Goal: Task Accomplishment & Management: Complete application form

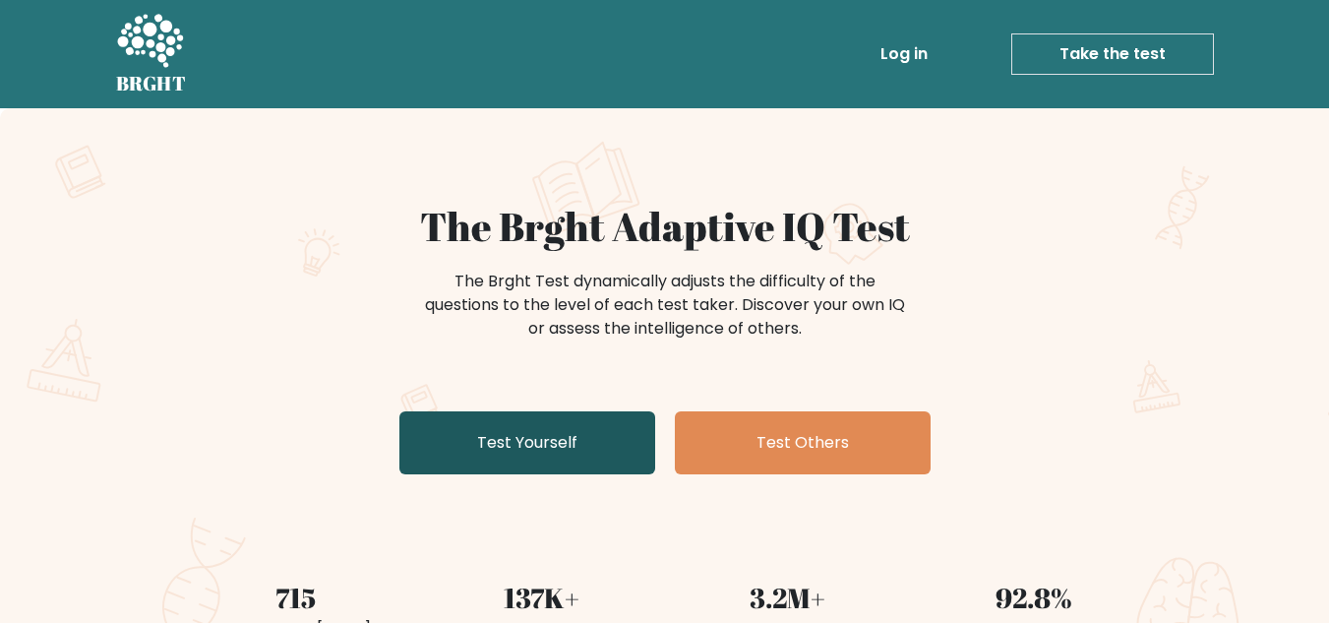
click at [460, 439] on link "Test Yourself" at bounding box center [527, 442] width 256 height 63
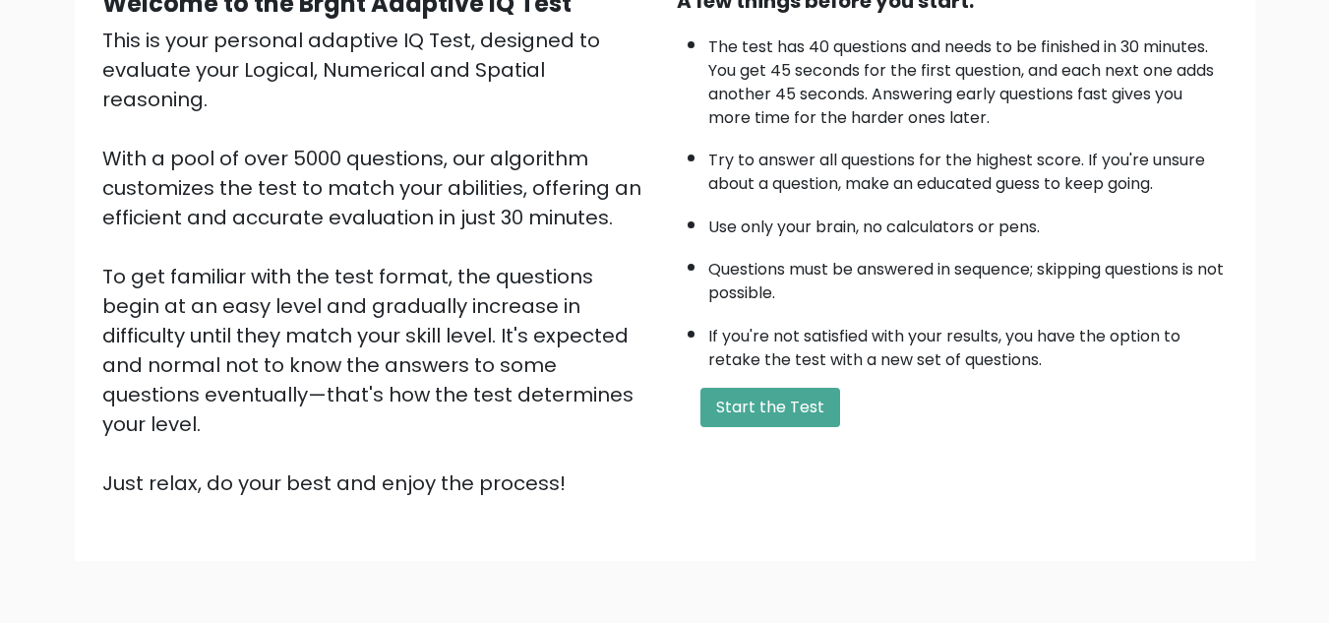
scroll to position [242, 0]
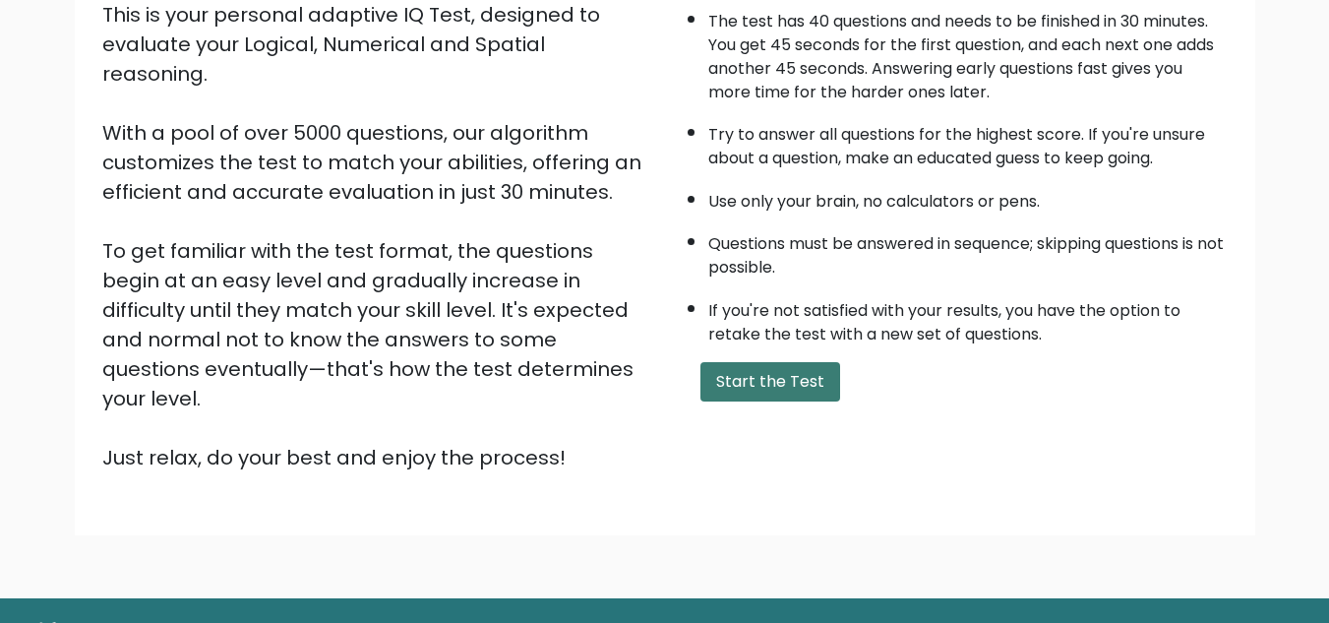
click at [808, 382] on button "Start the Test" at bounding box center [770, 381] width 140 height 39
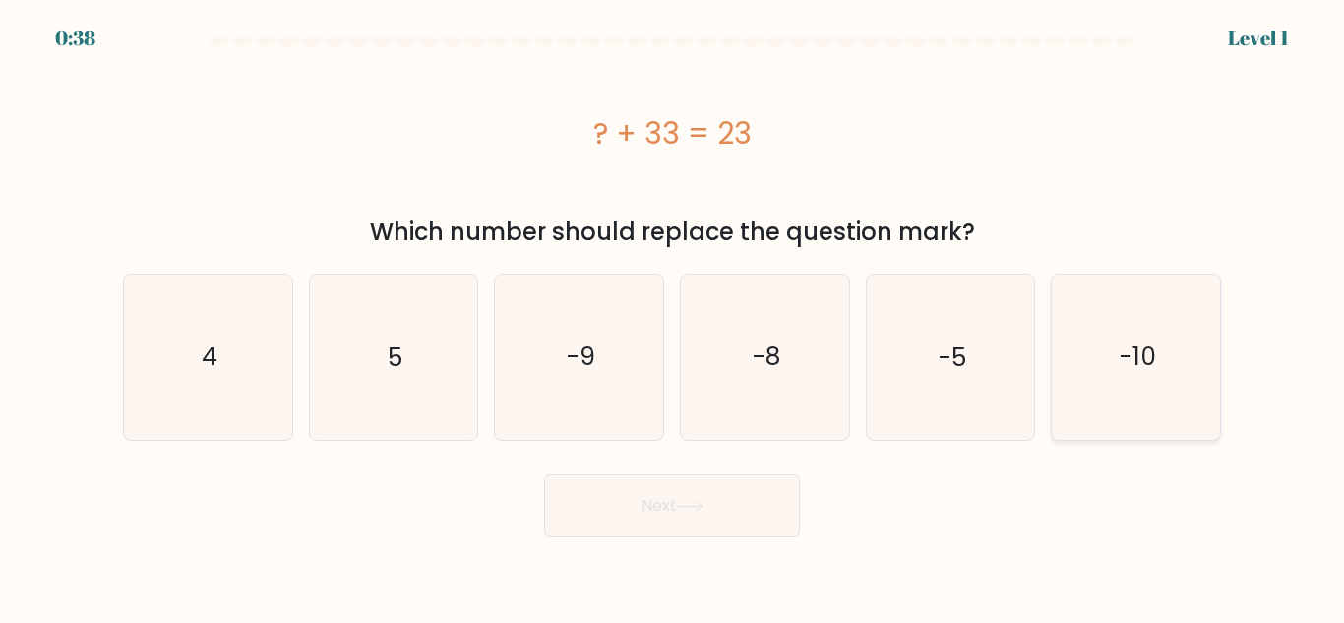
click at [1133, 308] on icon "-10" at bounding box center [1136, 356] width 164 height 164
click at [673, 312] on input "f. -10" at bounding box center [672, 314] width 1 height 5
radio input "true"
click at [720, 497] on button "Next" at bounding box center [672, 505] width 256 height 63
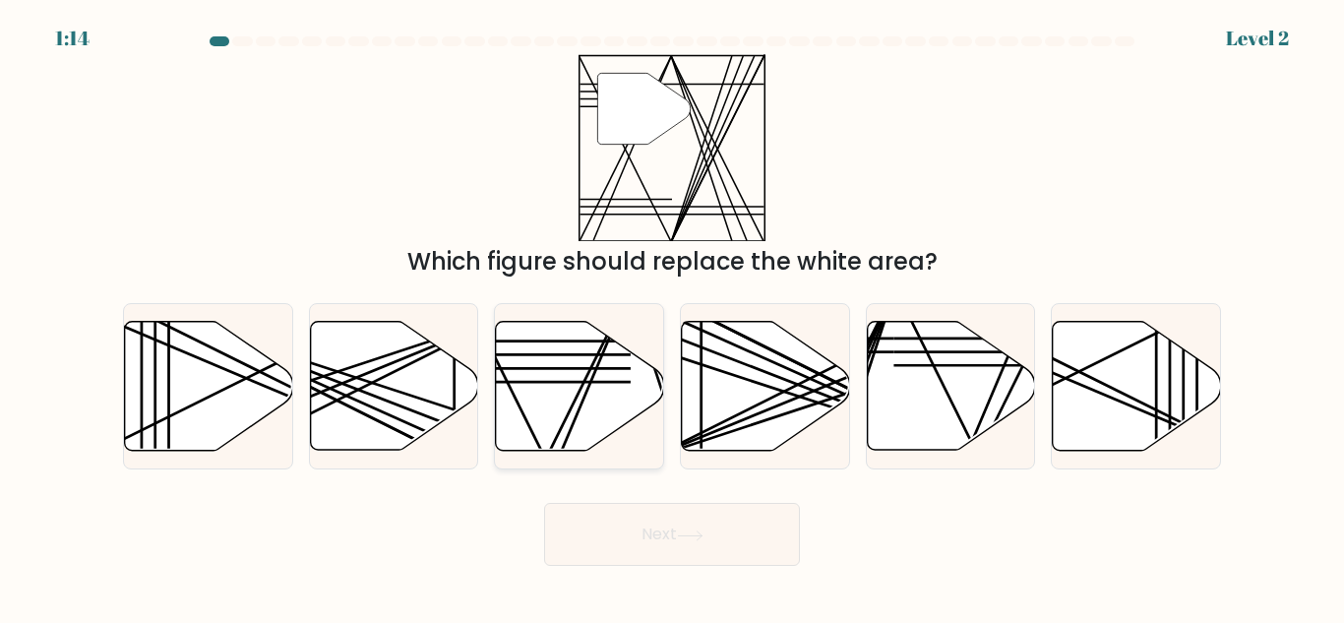
click at [589, 408] on icon at bounding box center [580, 386] width 168 height 129
click at [672, 317] on input "c." at bounding box center [672, 314] width 1 height 5
radio input "true"
click at [681, 555] on button "Next" at bounding box center [672, 534] width 256 height 63
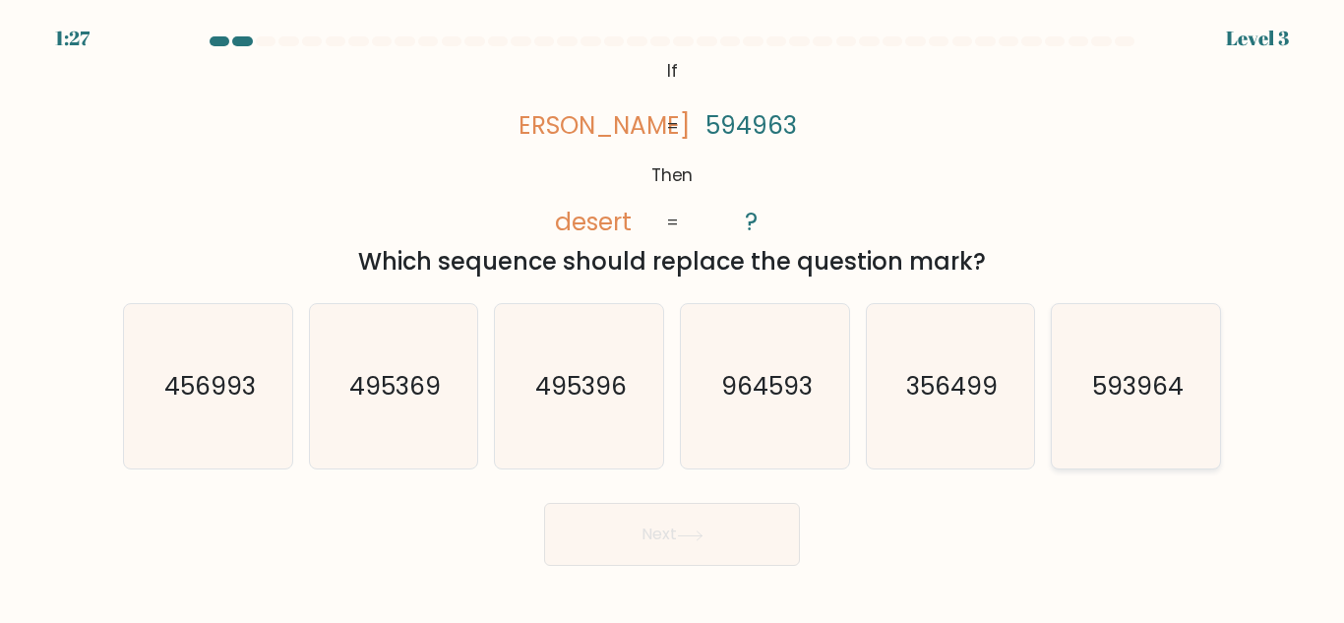
click at [1137, 431] on icon "593964" at bounding box center [1136, 386] width 164 height 164
click at [673, 317] on input "f. 593964" at bounding box center [672, 314] width 1 height 5
radio input "true"
click at [694, 534] on icon at bounding box center [690, 535] width 27 height 11
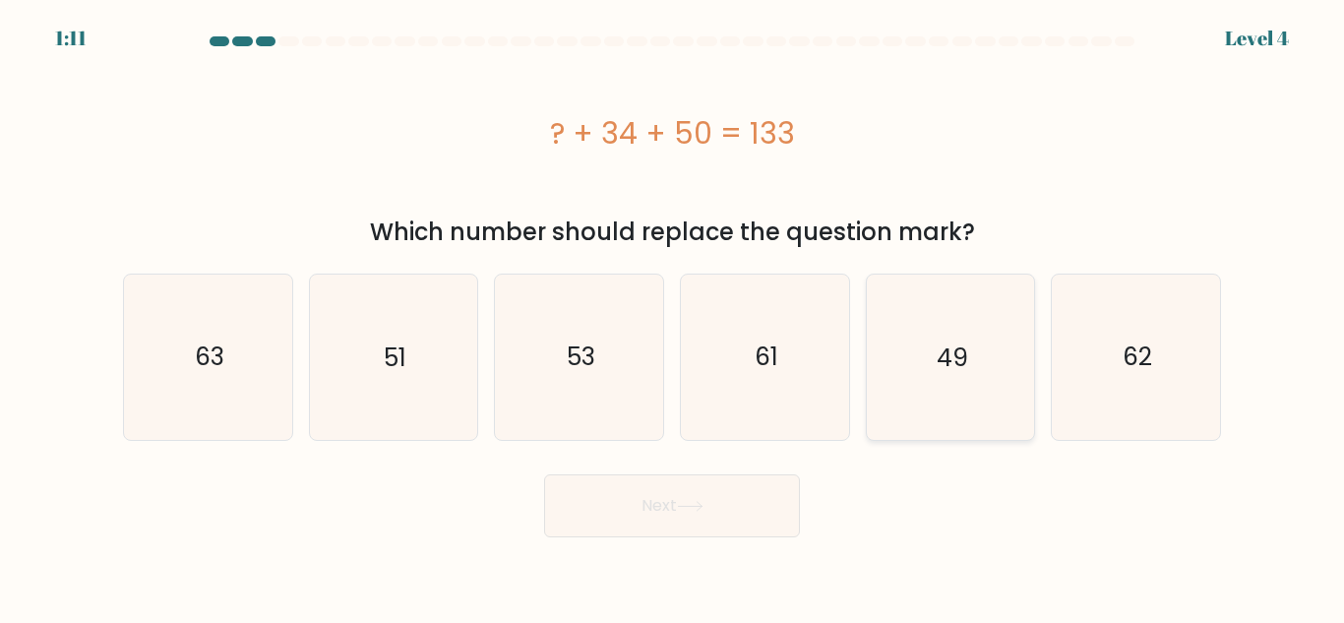
click at [913, 377] on icon "49" at bounding box center [950, 356] width 164 height 164
click at [673, 317] on input "e. 49" at bounding box center [672, 314] width 1 height 5
radio input "true"
click at [710, 480] on button "Next" at bounding box center [672, 505] width 256 height 63
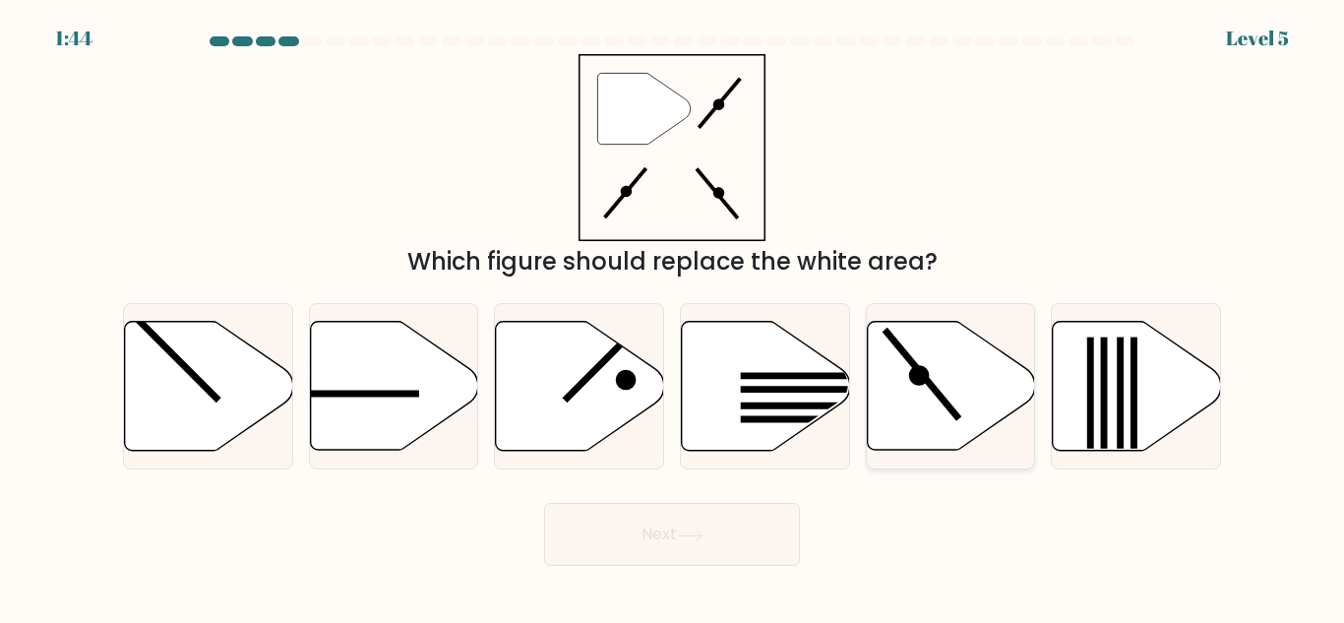
click at [900, 414] on icon at bounding box center [951, 386] width 168 height 129
click at [673, 317] on input "e." at bounding box center [672, 314] width 1 height 5
radio input "true"
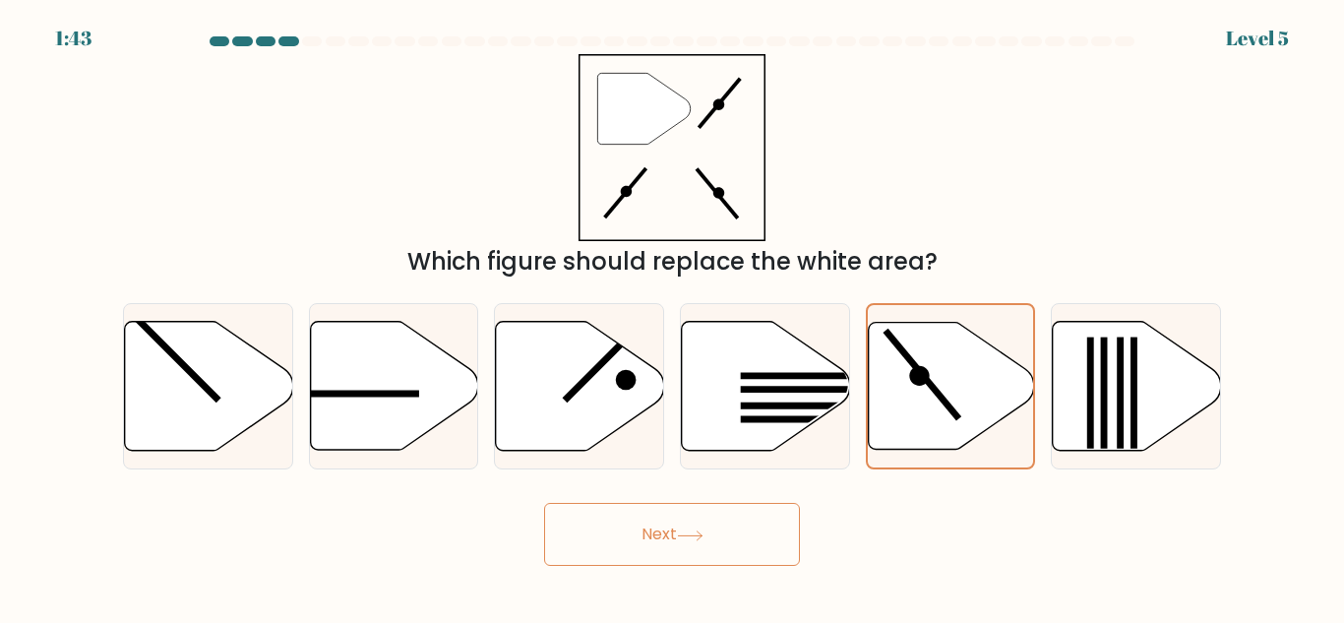
click at [689, 530] on icon at bounding box center [690, 535] width 27 height 11
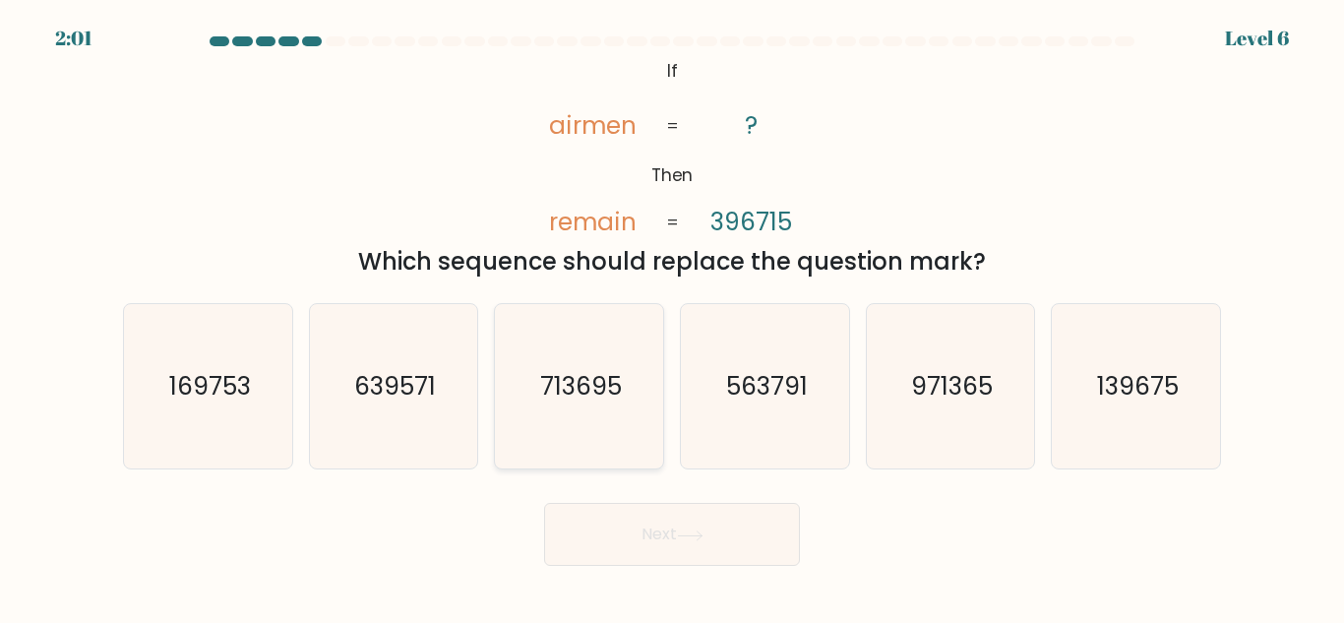
click at [600, 421] on icon "713695" at bounding box center [579, 386] width 164 height 164
click at [672, 317] on input "c. 713695" at bounding box center [672, 314] width 1 height 5
radio input "true"
click at [649, 531] on button "Next" at bounding box center [672, 534] width 256 height 63
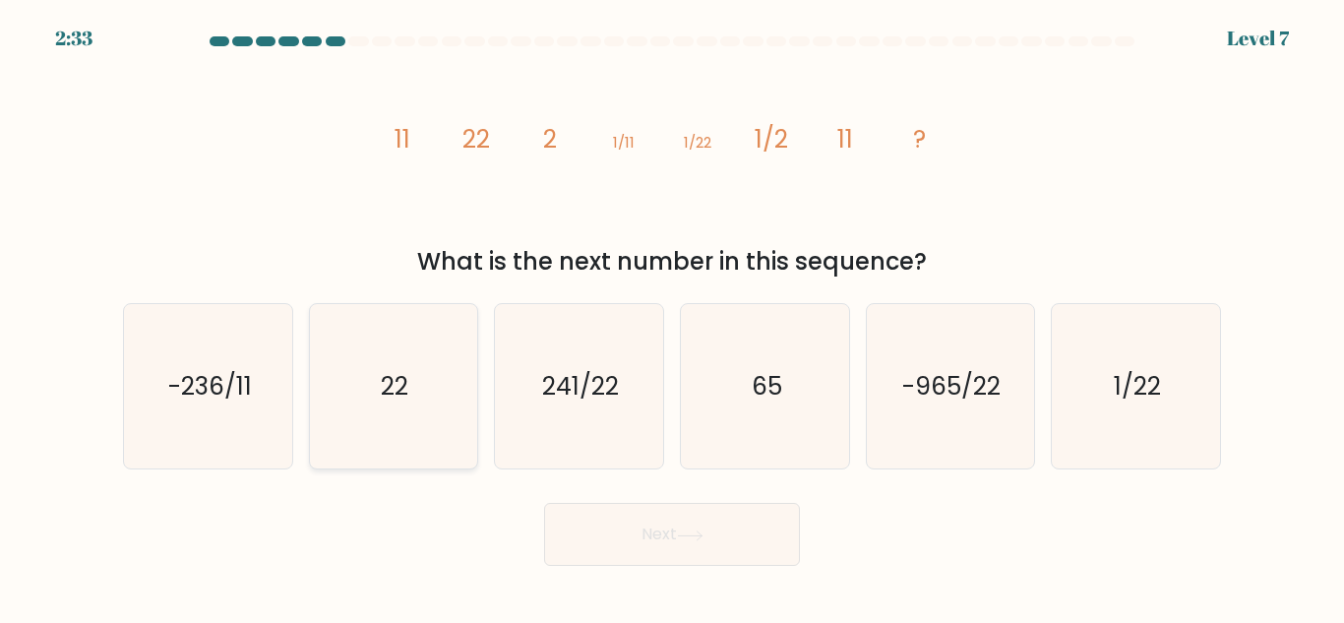
click at [363, 395] on icon "22" at bounding box center [393, 386] width 164 height 164
click at [672, 317] on input "b. 22" at bounding box center [672, 314] width 1 height 5
radio input "true"
click at [691, 523] on button "Next" at bounding box center [672, 534] width 256 height 63
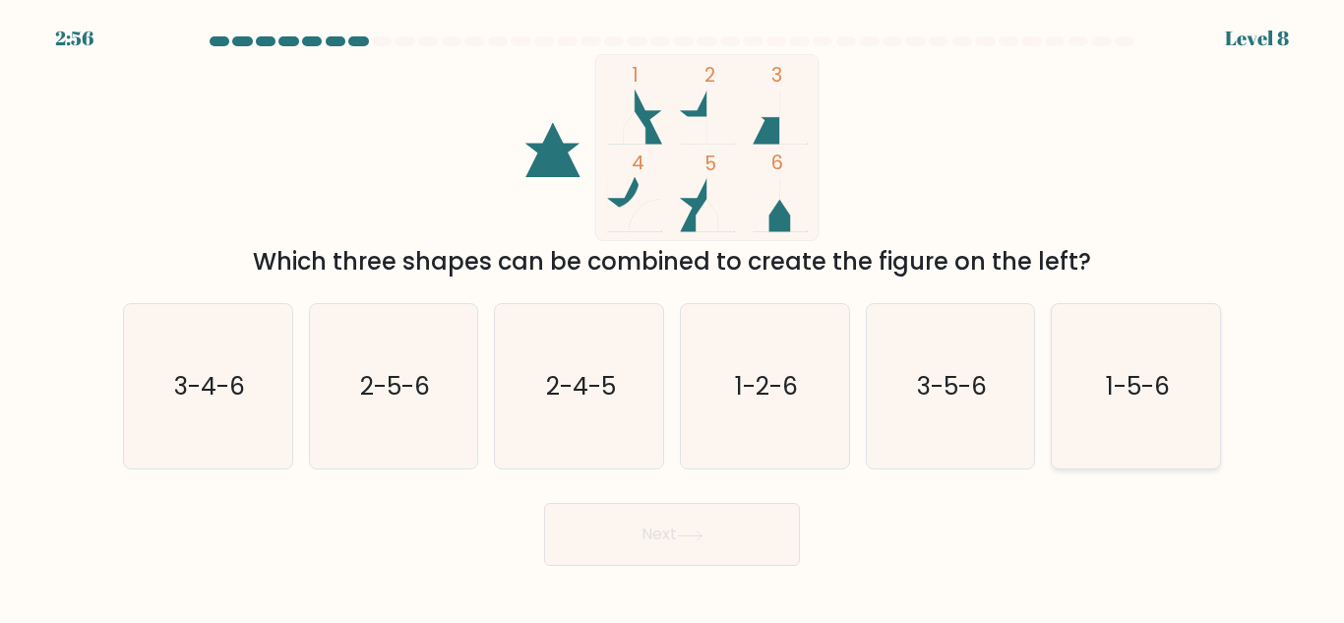
click at [1095, 431] on icon "1-5-6" at bounding box center [1136, 386] width 164 height 164
click at [673, 317] on input "f. 1-5-6" at bounding box center [672, 314] width 1 height 5
radio input "true"
click at [601, 538] on button "Next" at bounding box center [672, 534] width 256 height 63
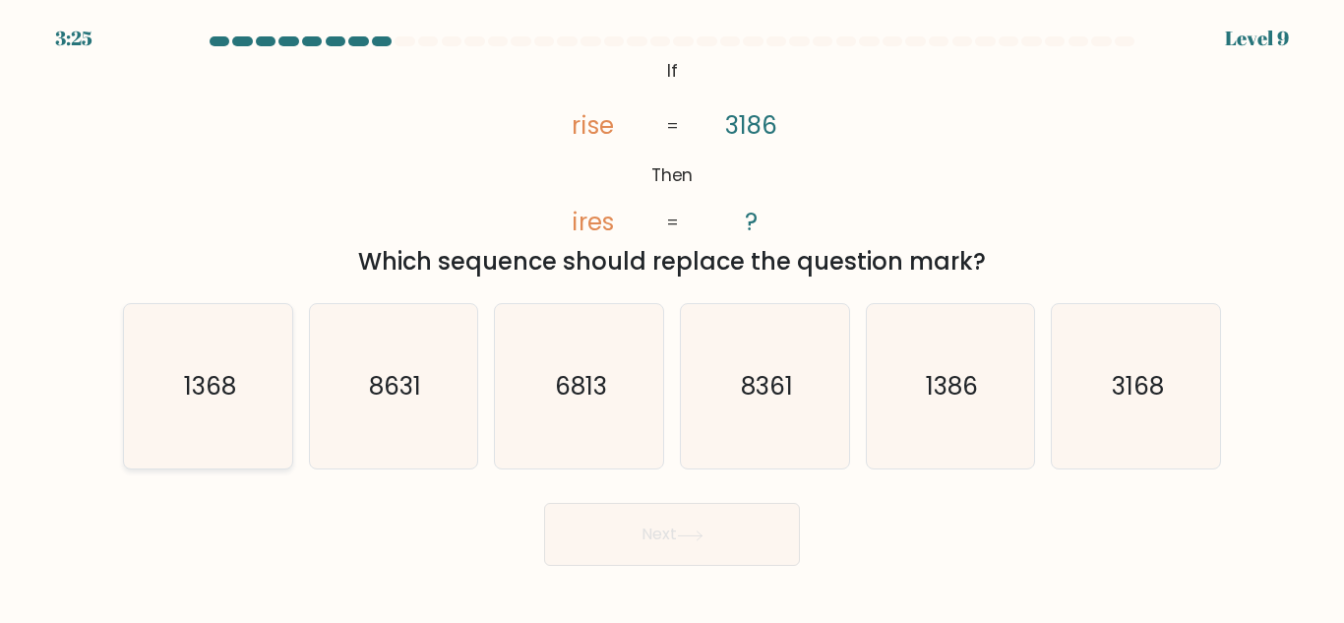
click at [219, 370] on text "1368" at bounding box center [209, 386] width 52 height 34
click at [672, 317] on input "a. 1368" at bounding box center [672, 314] width 1 height 5
radio input "true"
click at [610, 537] on button "Next" at bounding box center [672, 534] width 256 height 63
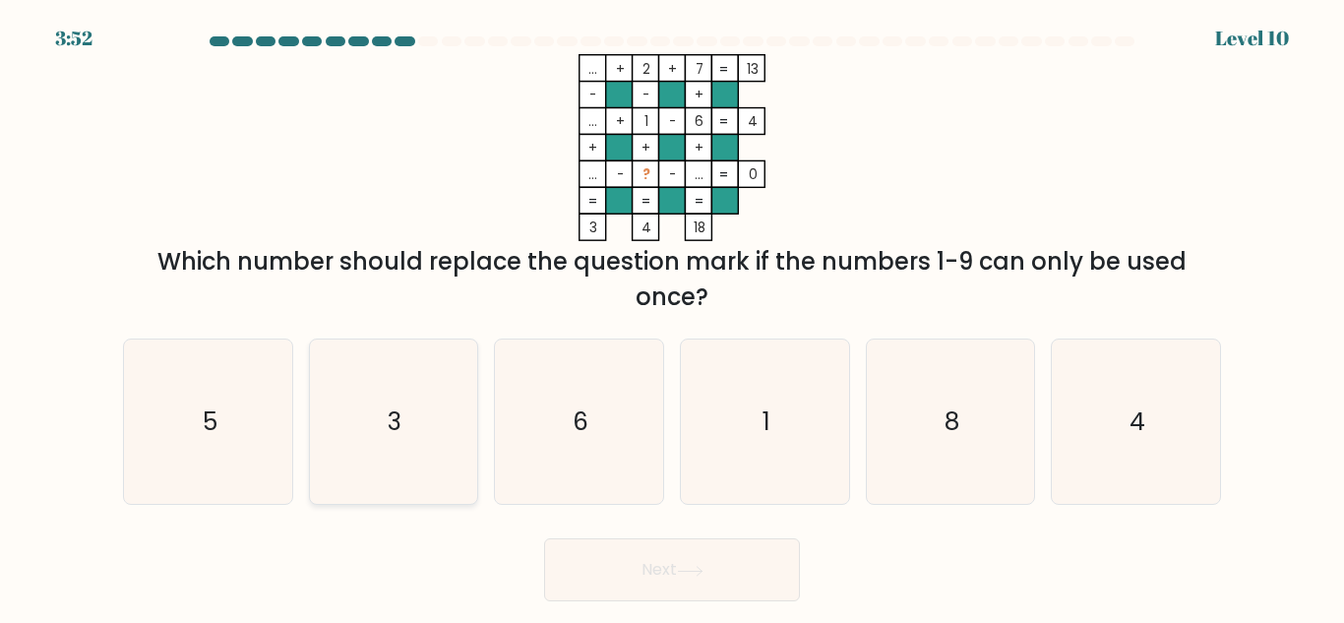
click at [426, 435] on icon "3" at bounding box center [393, 421] width 164 height 164
click at [672, 317] on input "b. 3" at bounding box center [672, 314] width 1 height 5
radio input "true"
click at [755, 581] on button "Next" at bounding box center [672, 569] width 256 height 63
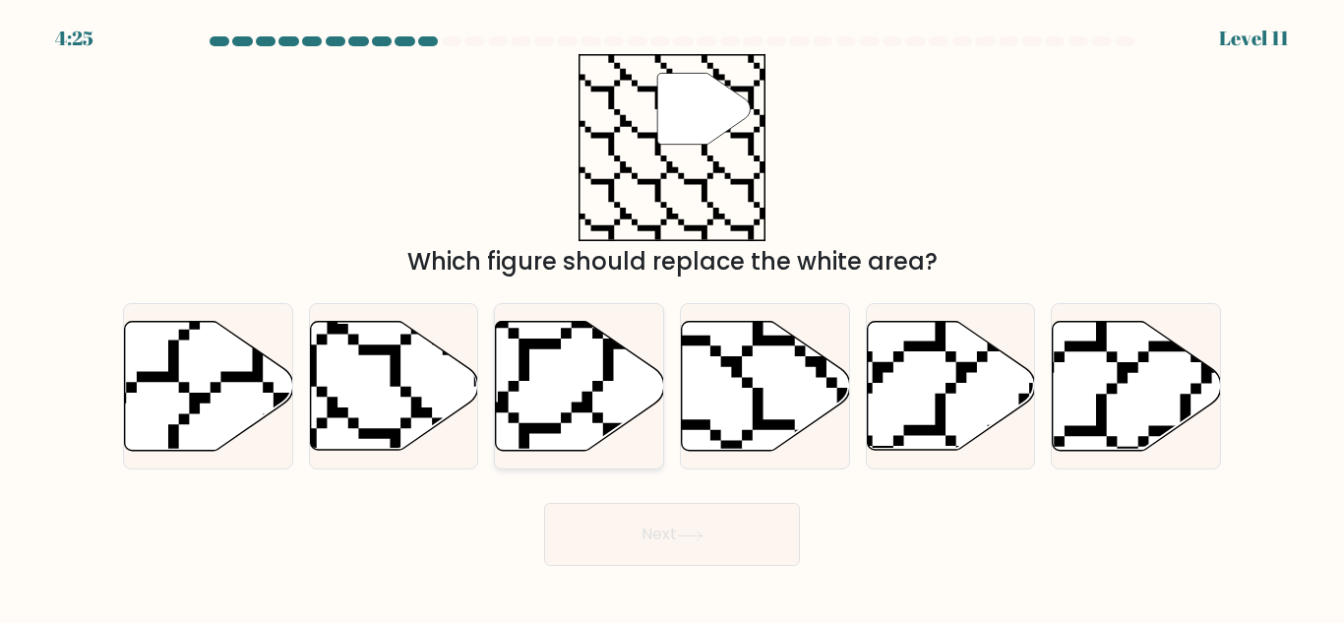
click at [585, 405] on icon at bounding box center [628, 317] width 335 height 337
click at [672, 317] on input "c." at bounding box center [672, 314] width 1 height 5
radio input "true"
click at [739, 527] on button "Next" at bounding box center [672, 534] width 256 height 63
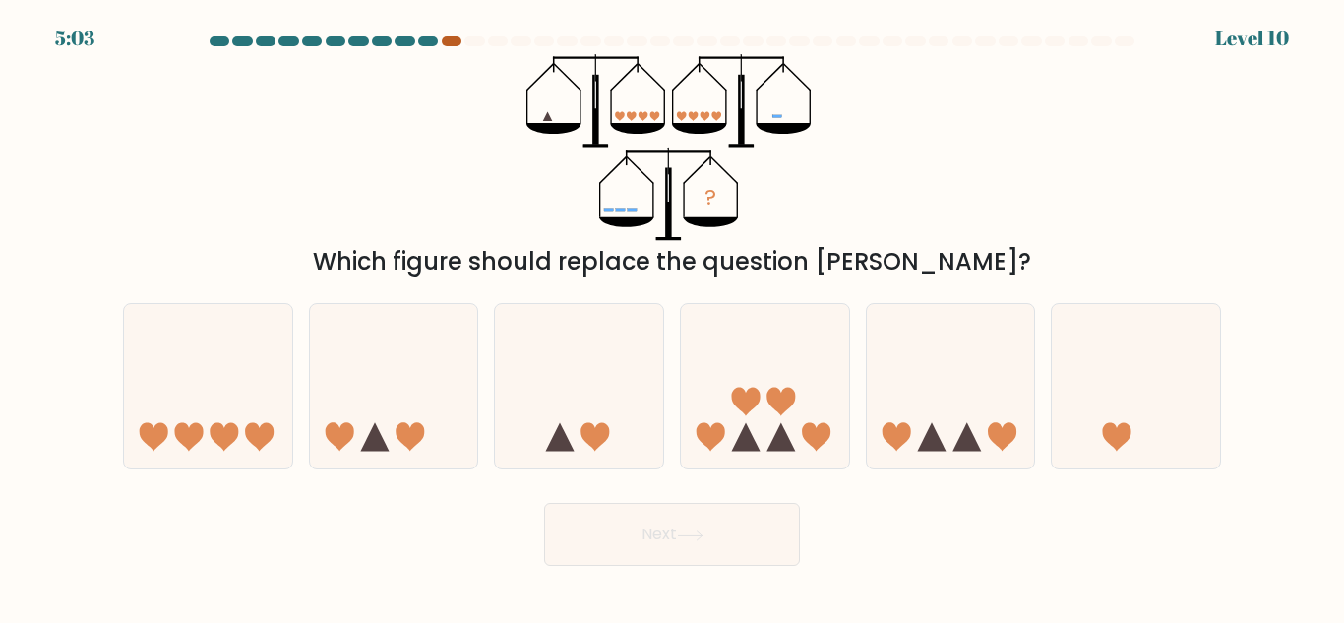
click at [447, 36] on div at bounding box center [452, 41] width 20 height 10
click at [447, 39] on div at bounding box center [452, 41] width 20 height 10
click at [729, 445] on icon at bounding box center [765, 386] width 168 height 139
click at [673, 317] on input "d." at bounding box center [672, 314] width 1 height 5
radio input "true"
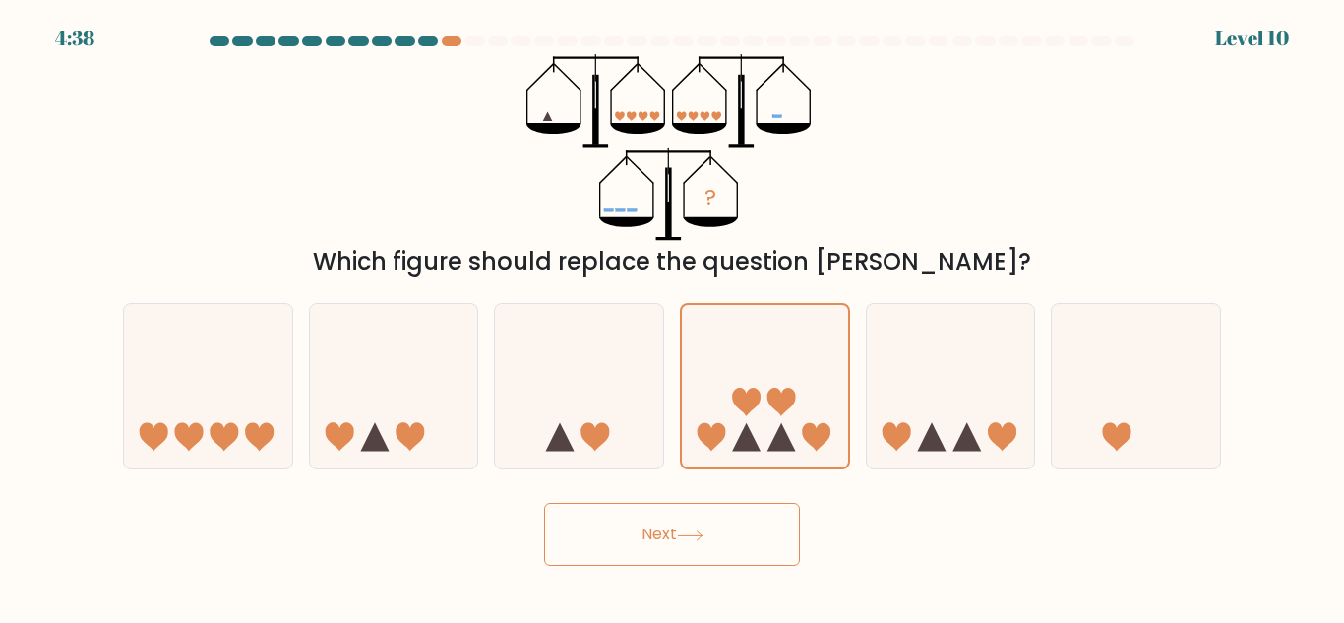
click at [716, 559] on button "Next" at bounding box center [672, 534] width 256 height 63
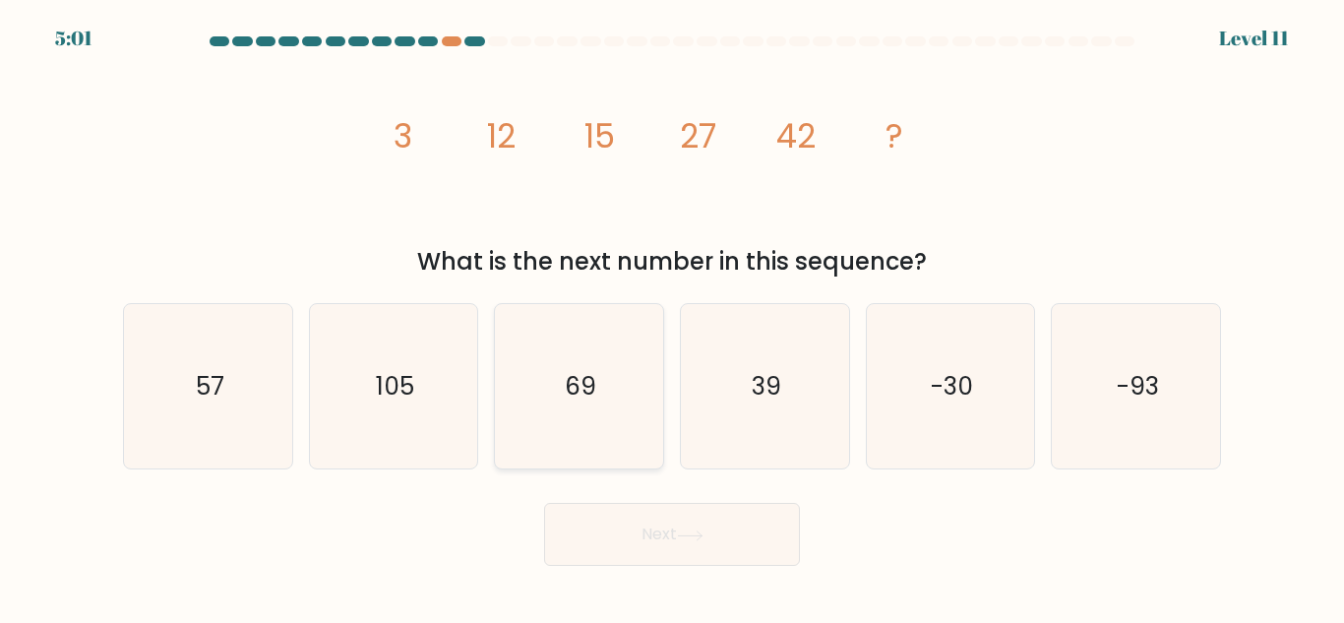
click at [574, 435] on icon "69" at bounding box center [579, 386] width 164 height 164
click at [672, 317] on input "c. 69" at bounding box center [672, 314] width 1 height 5
radio input "true"
click at [291, 423] on div "57" at bounding box center [208, 386] width 170 height 166
click at [672, 317] on input "a. 57" at bounding box center [672, 314] width 1 height 5
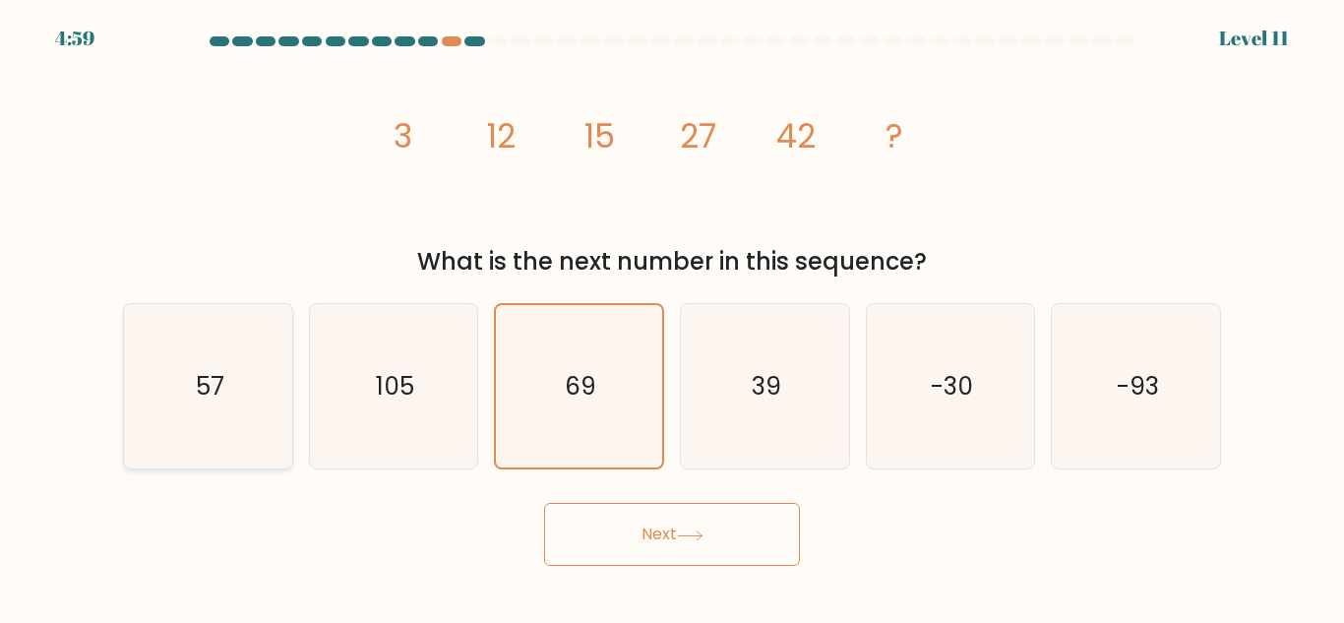
radio input "true"
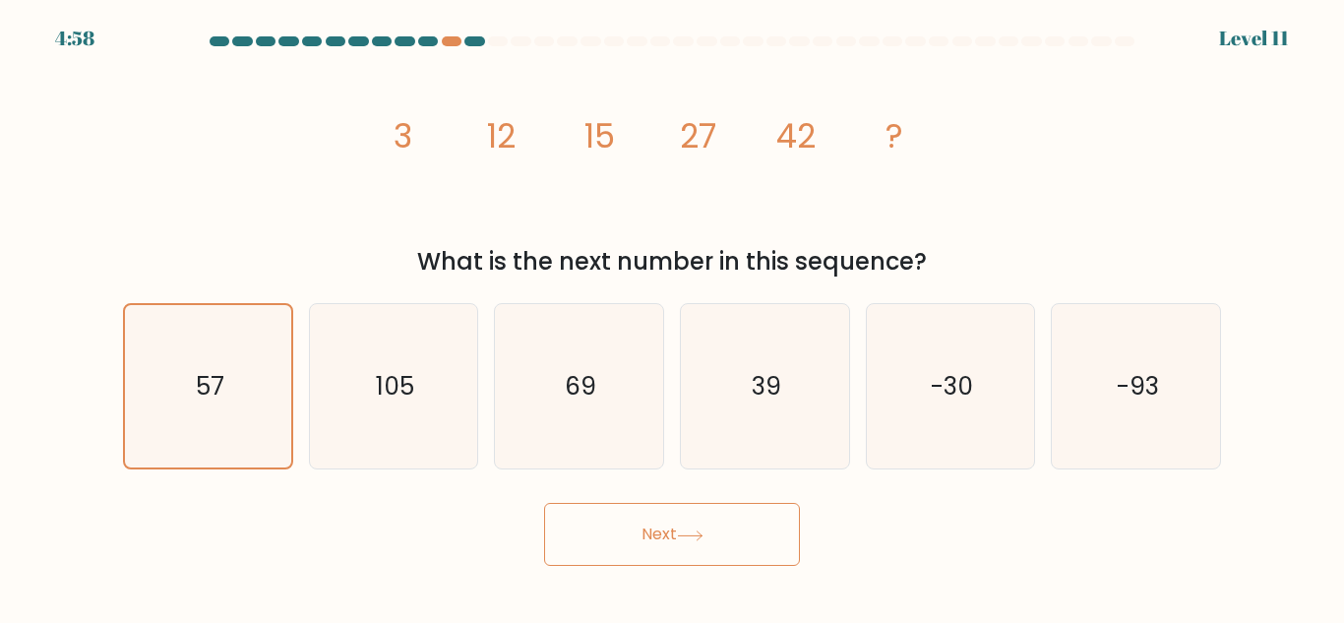
click at [650, 546] on button "Next" at bounding box center [672, 534] width 256 height 63
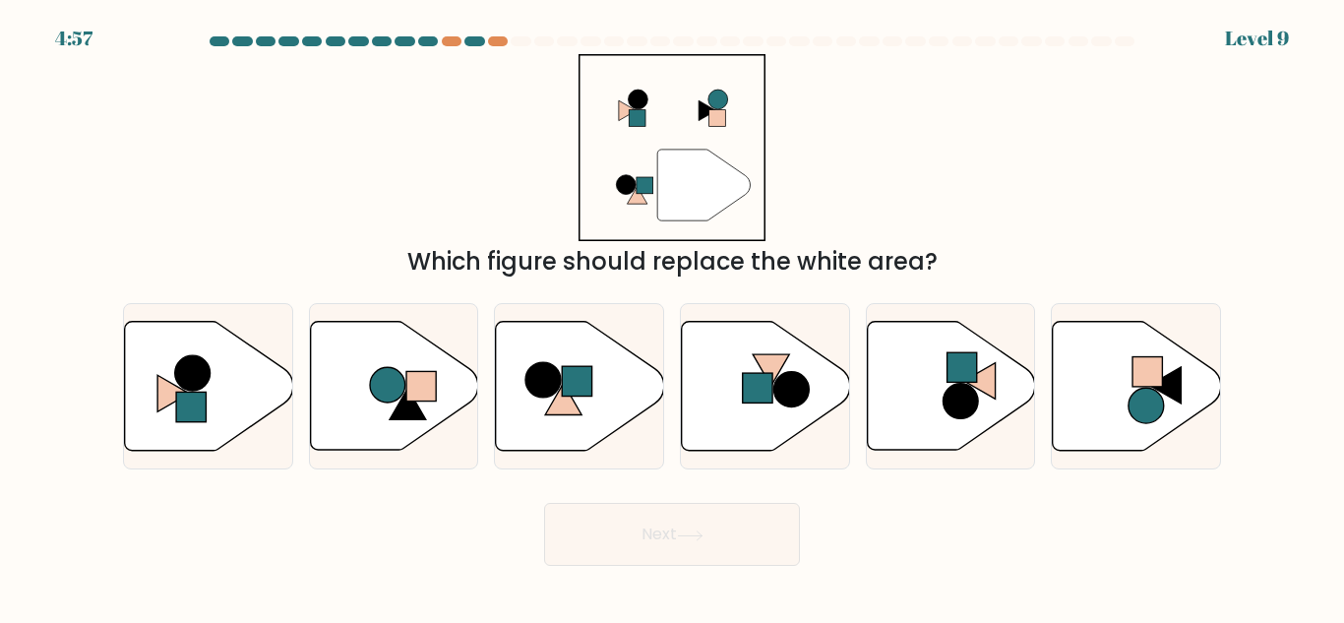
click at [650, 546] on button "Next" at bounding box center [672, 534] width 256 height 63
click at [841, 514] on div "Next" at bounding box center [671, 529] width 1121 height 73
click at [434, 407] on icon at bounding box center [394, 386] width 168 height 129
click at [672, 317] on input "b." at bounding box center [672, 314] width 1 height 5
radio input "true"
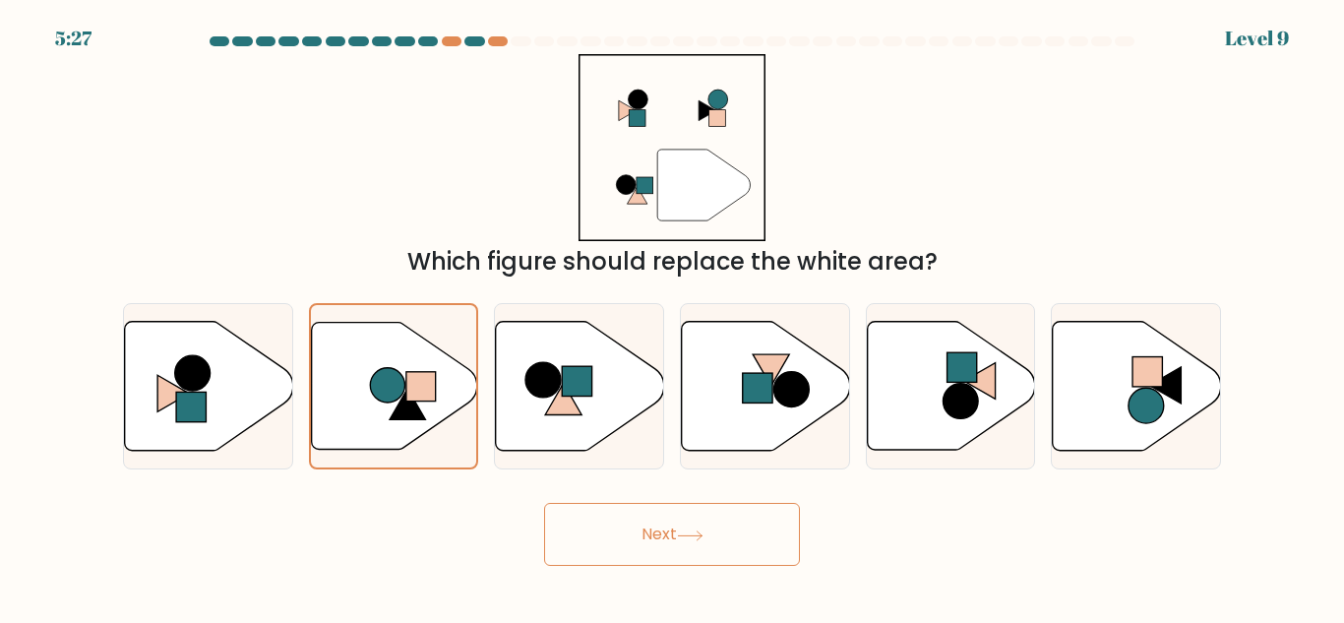
click at [701, 524] on button "Next" at bounding box center [672, 534] width 256 height 63
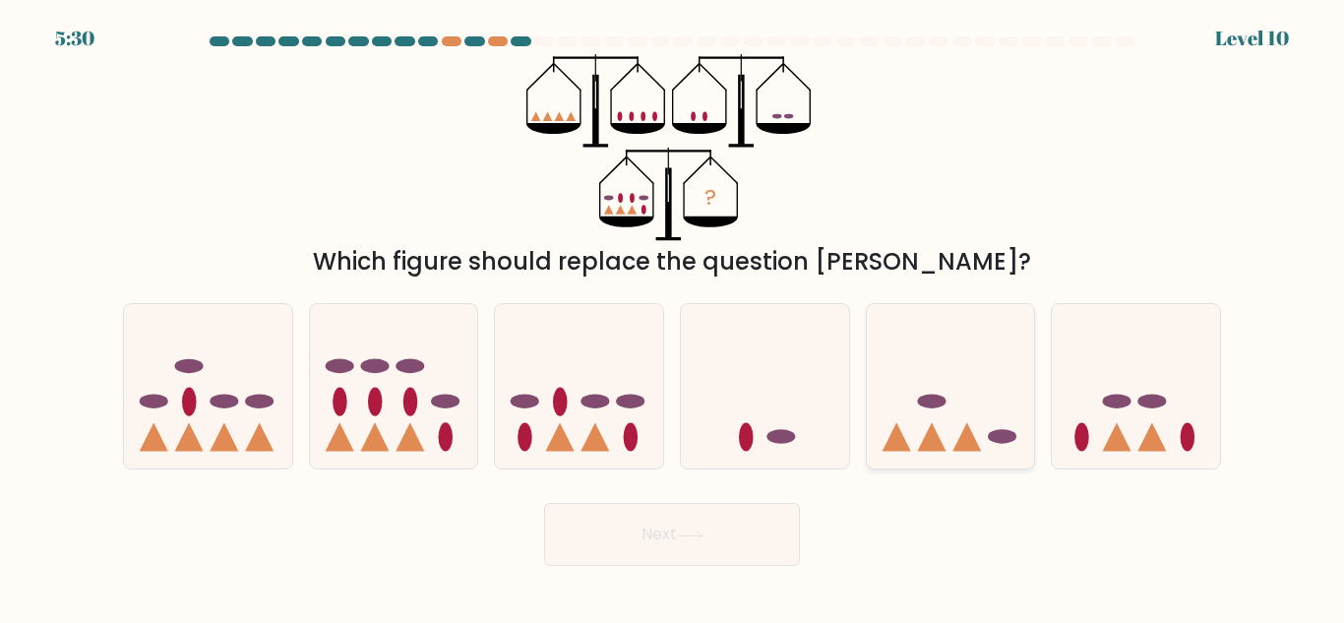
click at [934, 418] on icon at bounding box center [951, 386] width 168 height 139
click at [673, 317] on input "e." at bounding box center [672, 314] width 1 height 5
radio input "true"
click at [665, 528] on button "Next" at bounding box center [672, 534] width 256 height 63
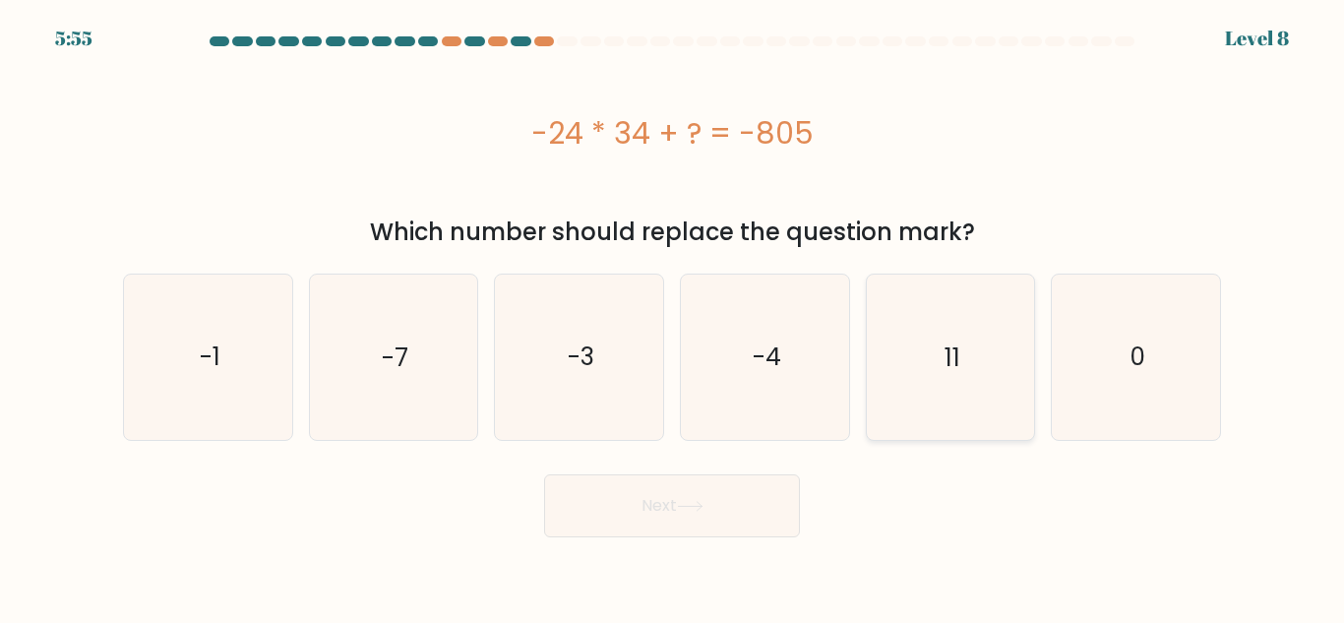
click at [1015, 336] on icon "11" at bounding box center [950, 356] width 164 height 164
click at [673, 317] on input "e. 11" at bounding box center [672, 314] width 1 height 5
radio input "true"
click at [706, 517] on button "Next" at bounding box center [672, 505] width 256 height 63
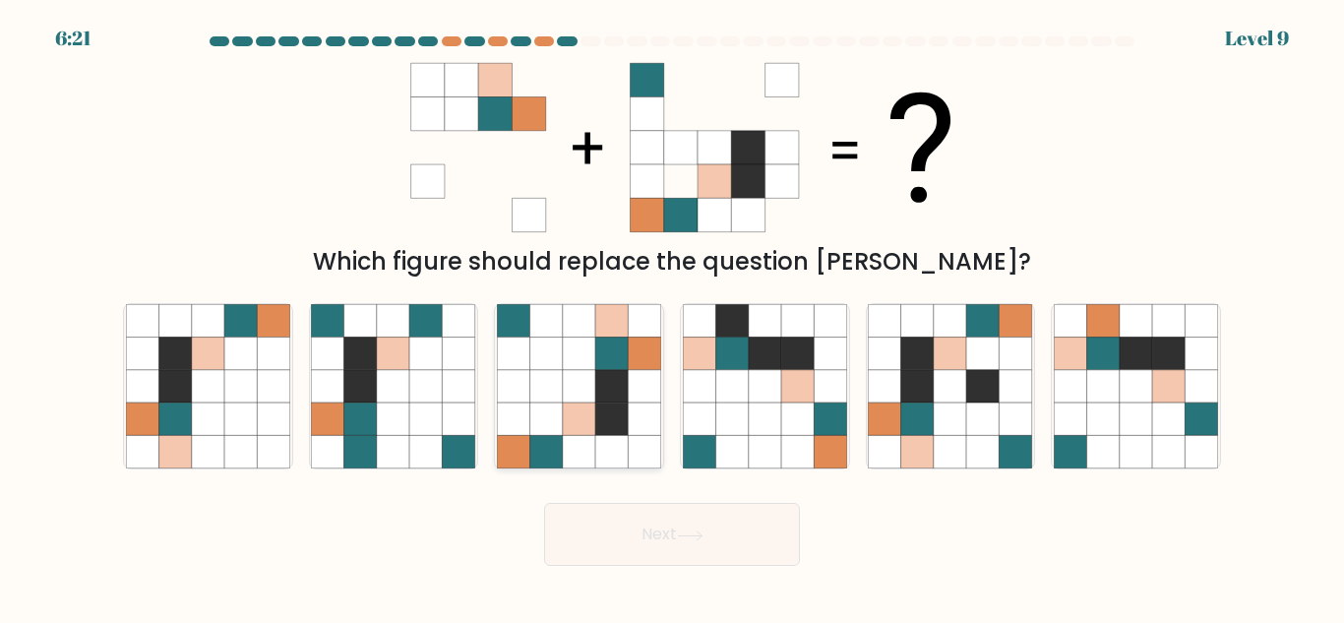
click at [578, 393] on icon at bounding box center [579, 386] width 32 height 32
click at [672, 317] on input "c." at bounding box center [672, 314] width 1 height 5
radio input "true"
click at [663, 521] on button "Next" at bounding box center [672, 534] width 256 height 63
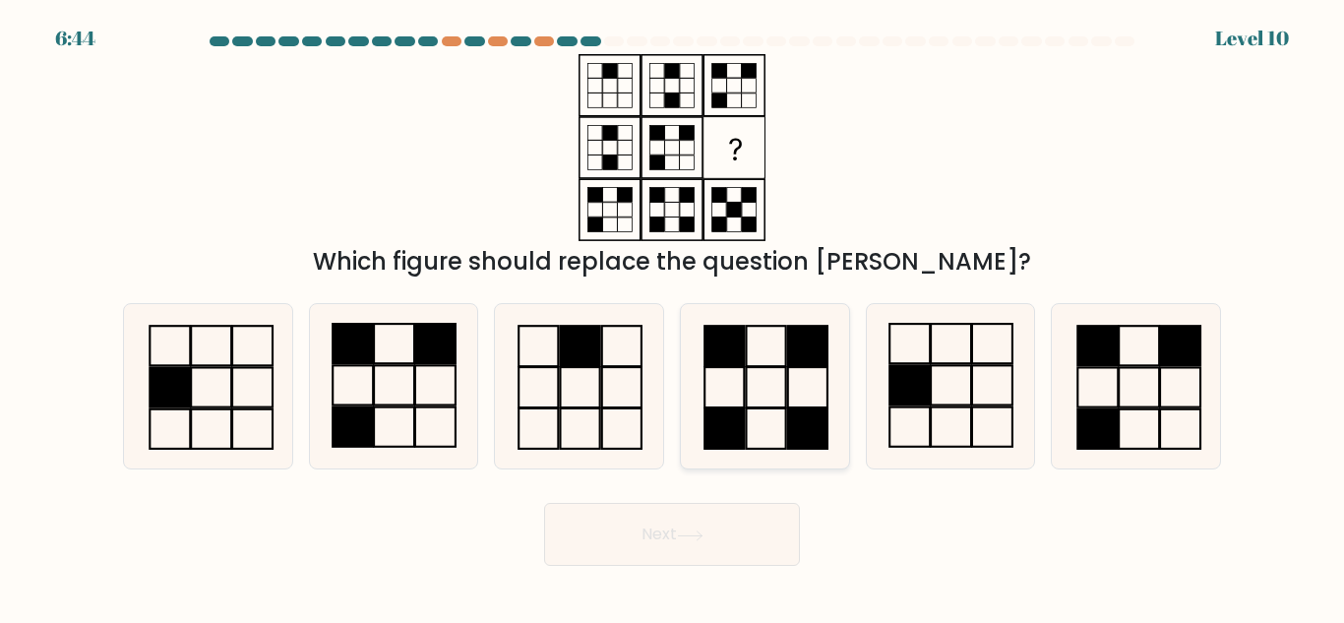
click at [779, 365] on icon at bounding box center [765, 386] width 164 height 164
click at [673, 317] on input "d." at bounding box center [672, 314] width 1 height 5
radio input "true"
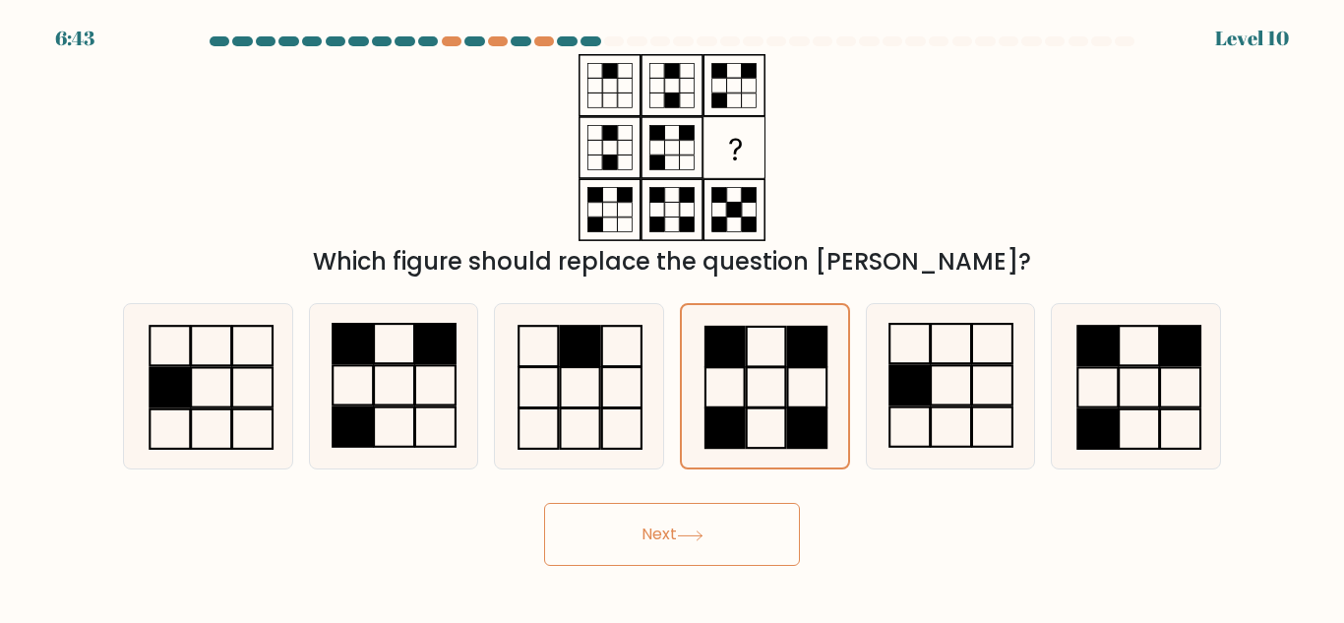
click at [745, 521] on button "Next" at bounding box center [672, 534] width 256 height 63
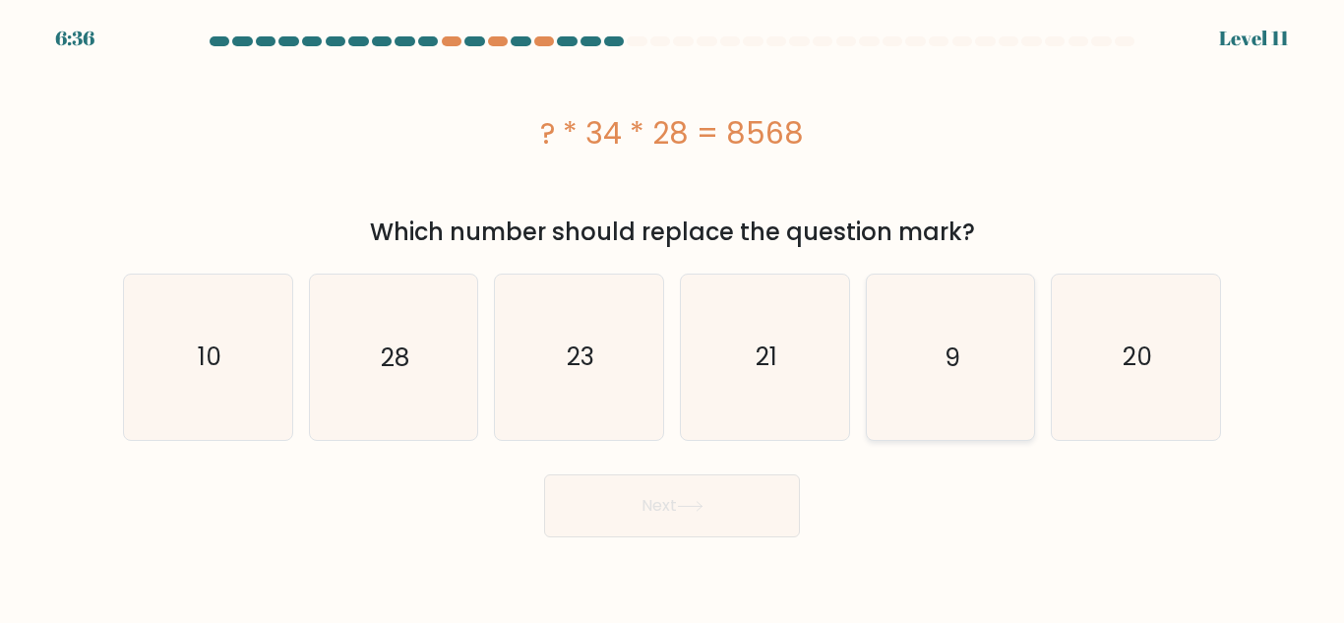
click at [1033, 390] on div "9" at bounding box center [951, 356] width 170 height 166
click at [673, 317] on input "e. 9" at bounding box center [672, 314] width 1 height 5
radio input "true"
click at [665, 511] on button "Next" at bounding box center [672, 505] width 256 height 63
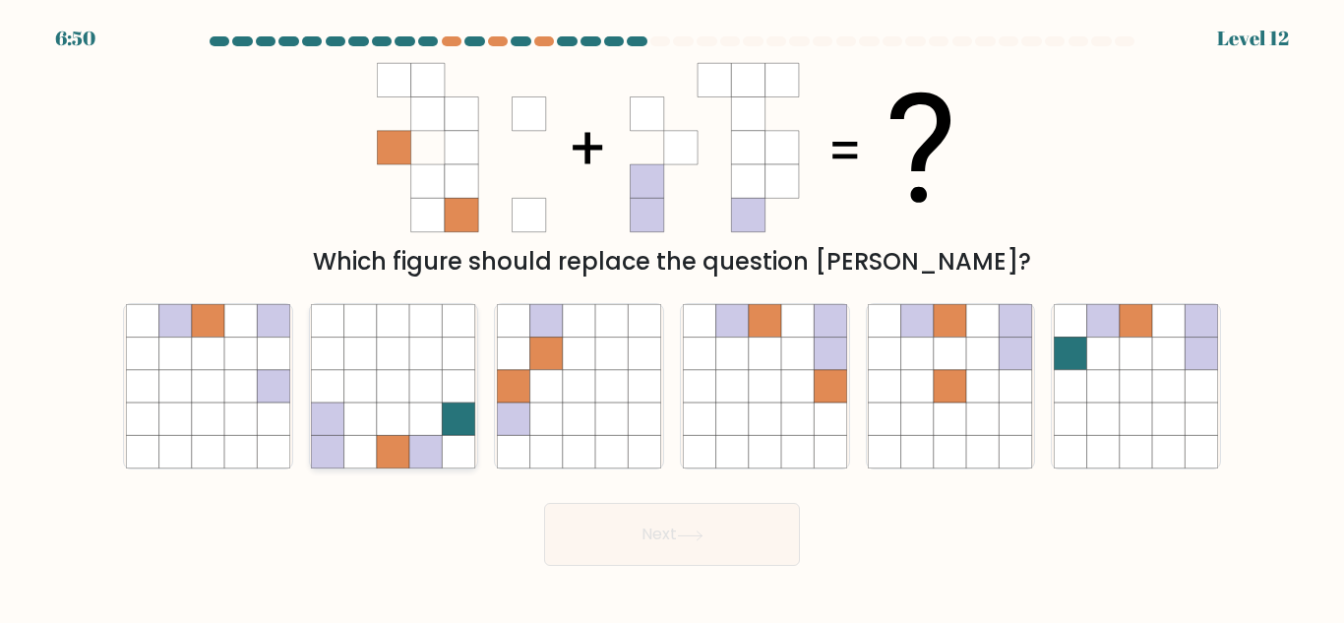
click at [429, 433] on icon at bounding box center [426, 418] width 32 height 32
click at [672, 317] on input "b." at bounding box center [672, 314] width 1 height 5
radio input "true"
click at [661, 527] on button "Next" at bounding box center [672, 534] width 256 height 63
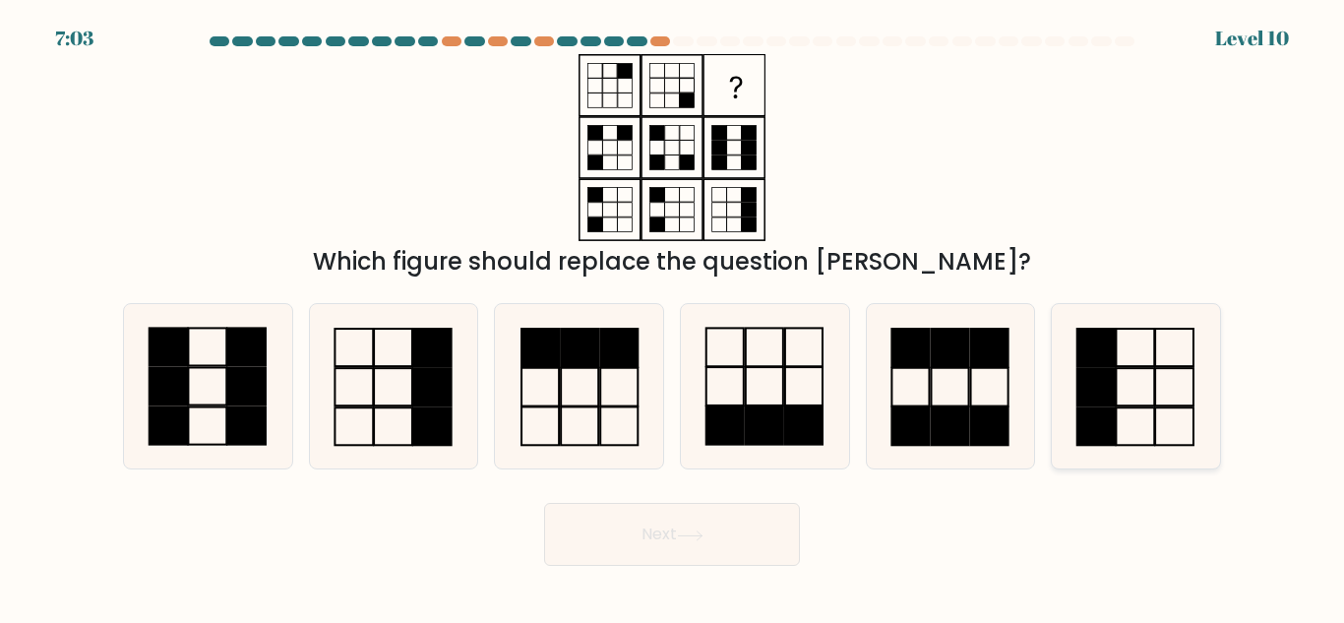
click at [1103, 383] on rect at bounding box center [1096, 386] width 38 height 37
click at [673, 317] on input "f." at bounding box center [672, 314] width 1 height 5
radio input "true"
click at [730, 558] on button "Next" at bounding box center [672, 534] width 256 height 63
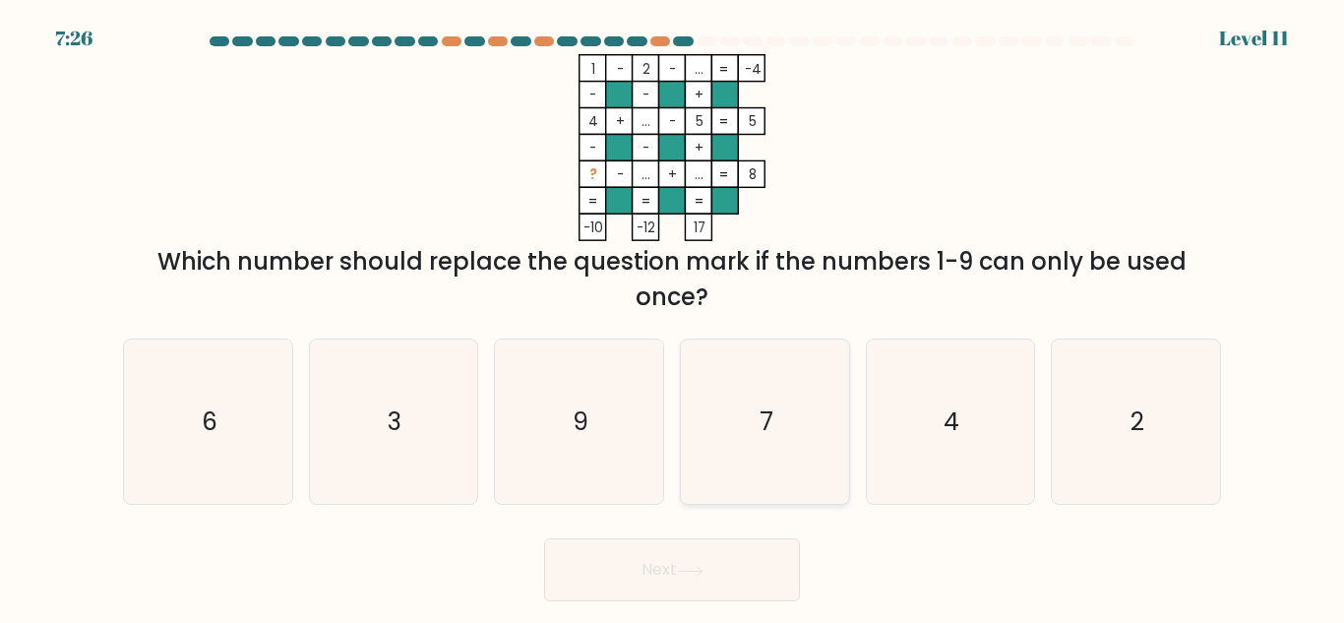
click at [830, 460] on icon "7" at bounding box center [765, 421] width 164 height 164
click at [673, 317] on input "d. 7" at bounding box center [672, 314] width 1 height 5
radio input "true"
click at [745, 566] on button "Next" at bounding box center [672, 569] width 256 height 63
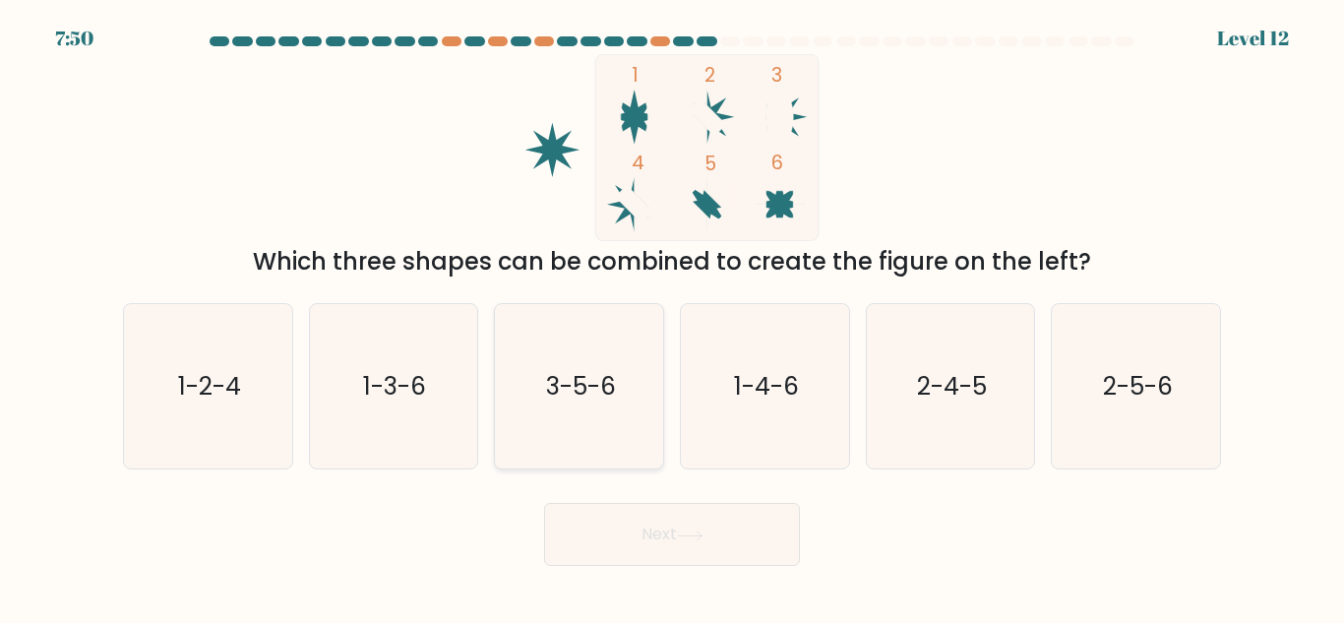
click at [615, 423] on icon "3-5-6" at bounding box center [579, 386] width 164 height 164
click at [672, 317] on input "c. 3-5-6" at bounding box center [672, 314] width 1 height 5
radio input "true"
click at [454, 435] on icon "1-3-6" at bounding box center [393, 386] width 164 height 164
click at [672, 317] on input "b. 1-3-6" at bounding box center [672, 314] width 1 height 5
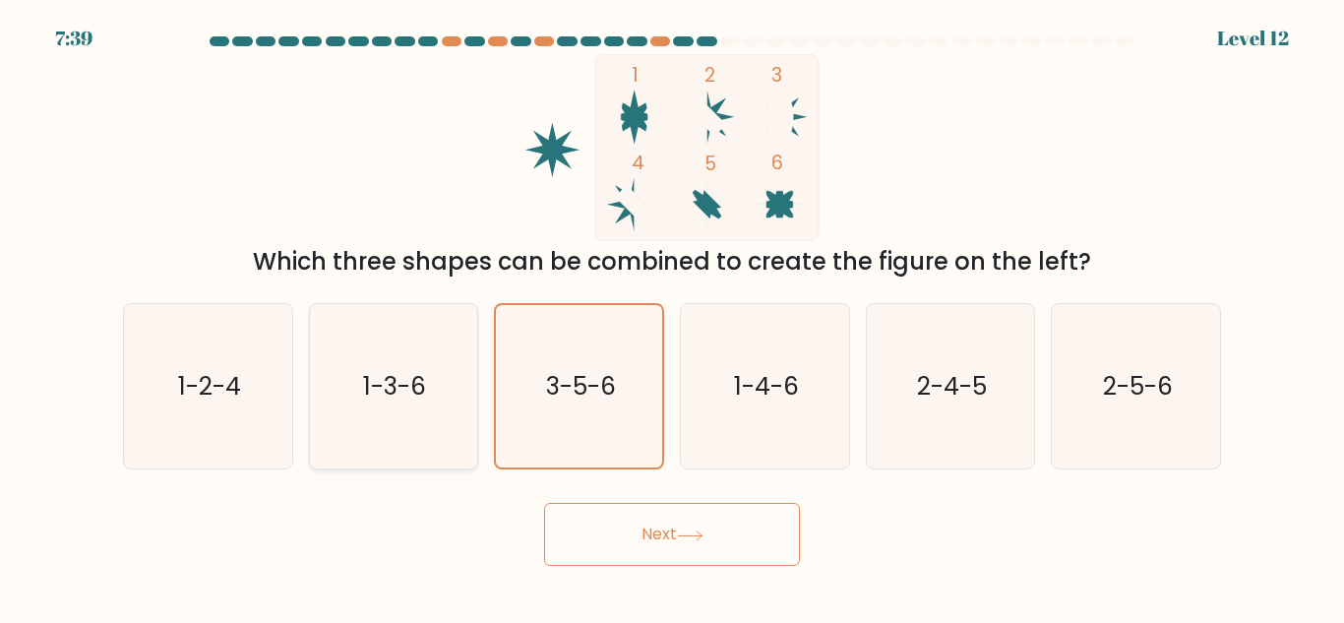
radio input "true"
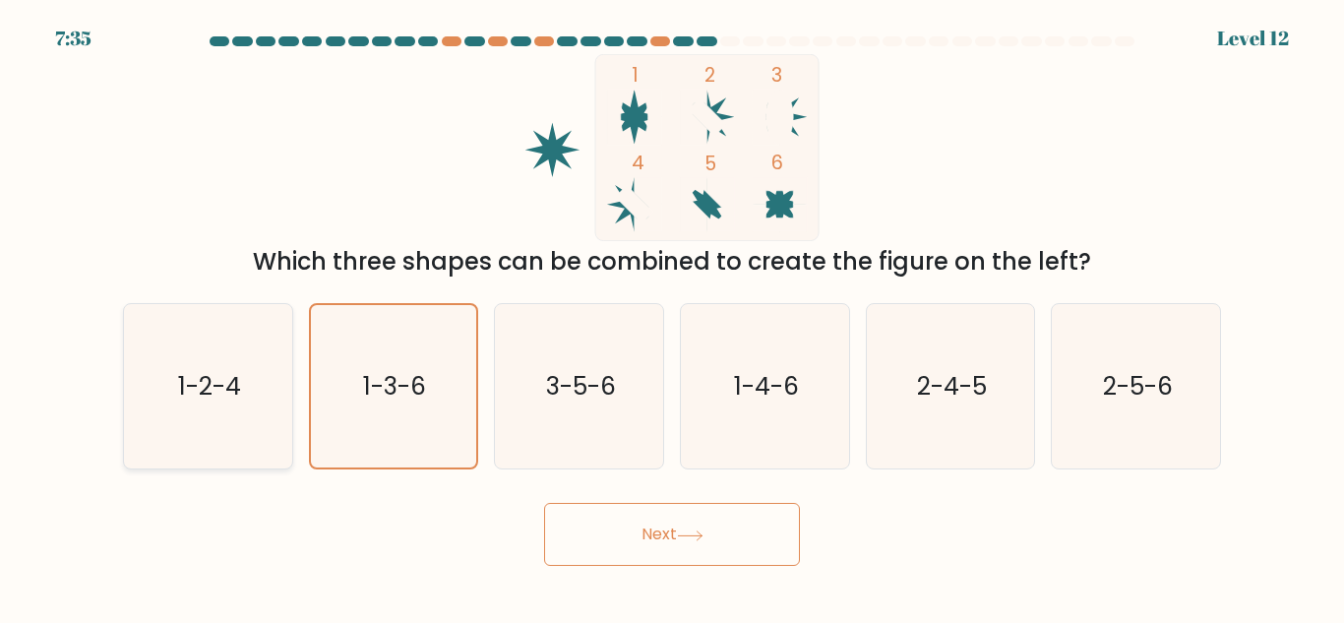
click at [284, 423] on icon "1-2-4" at bounding box center [208, 386] width 164 height 164
click at [672, 317] on input "a. 1-2-4" at bounding box center [672, 314] width 1 height 5
radio input "true"
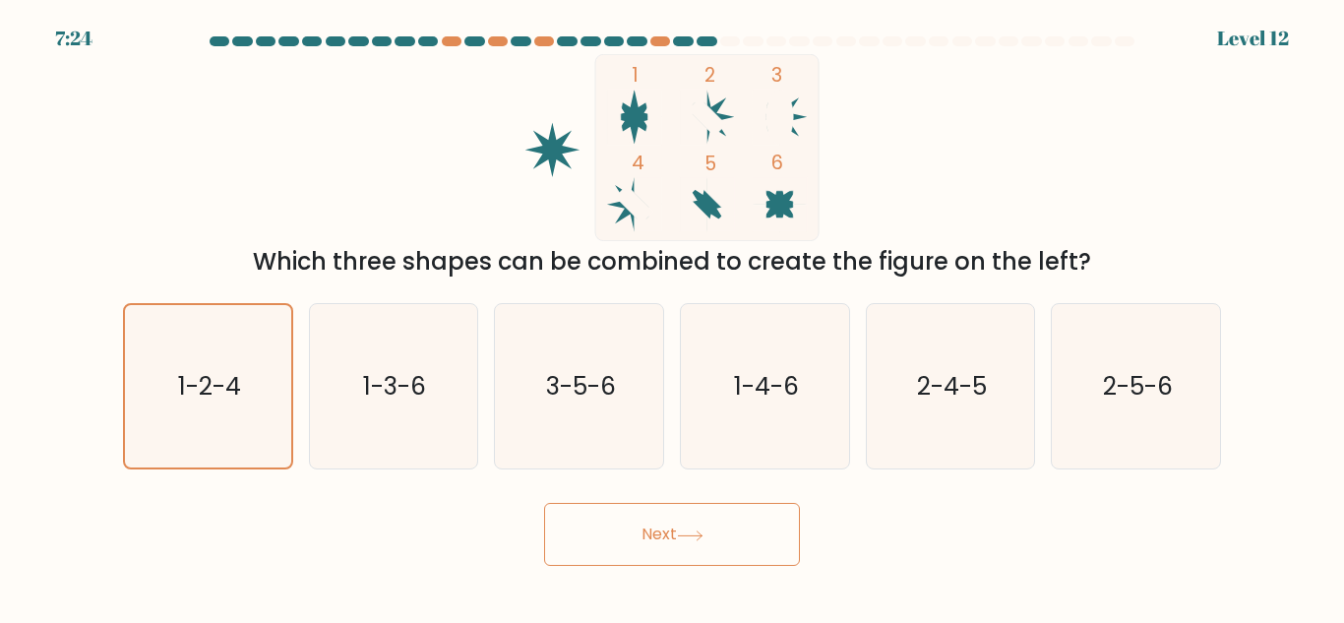
click at [590, 559] on button "Next" at bounding box center [672, 534] width 256 height 63
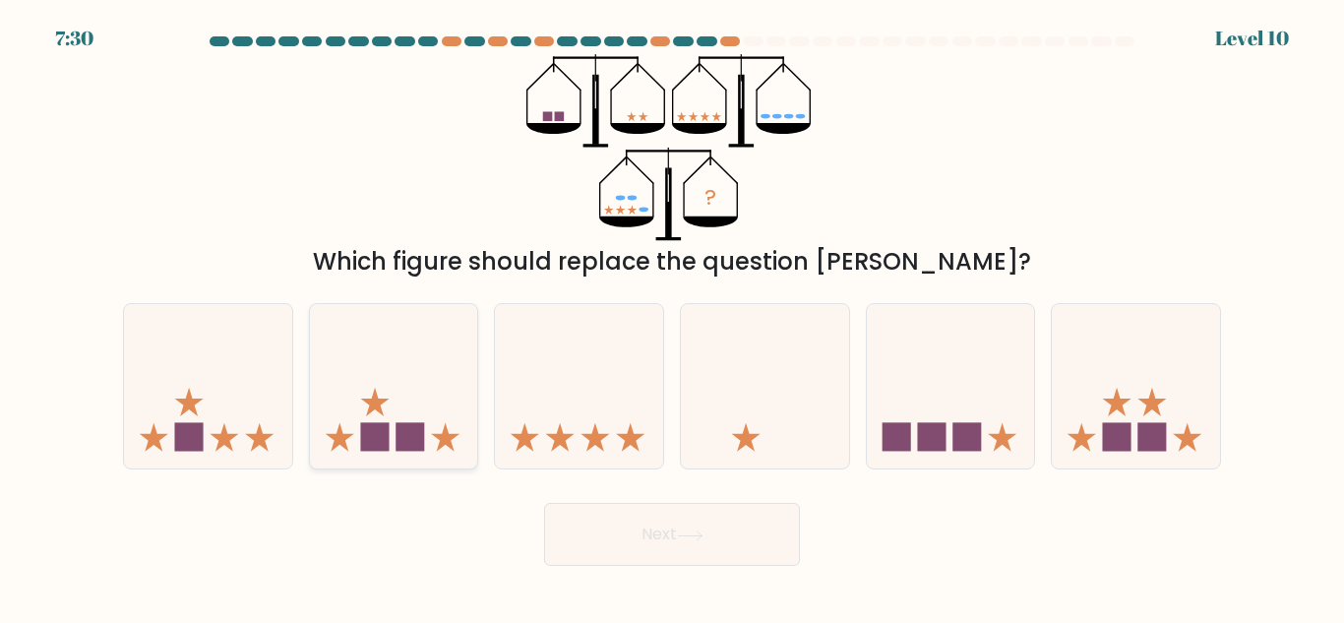
click at [340, 442] on icon at bounding box center [339, 437] width 29 height 29
click at [672, 317] on input "b." at bounding box center [672, 314] width 1 height 5
radio input "true"
click at [554, 525] on button "Next" at bounding box center [672, 534] width 256 height 63
